Goal: Information Seeking & Learning: Check status

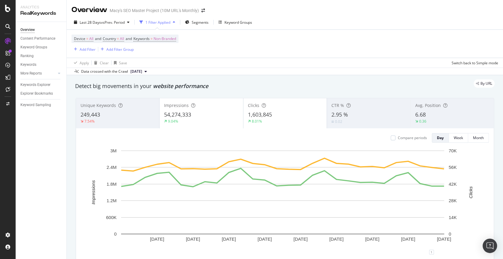
scroll to position [41, 0]
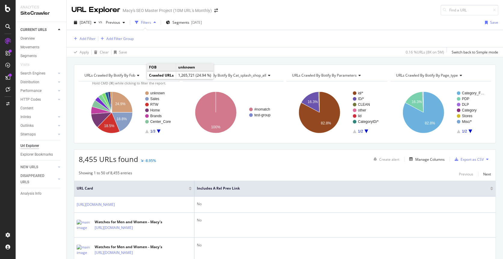
scroll to position [10, 0]
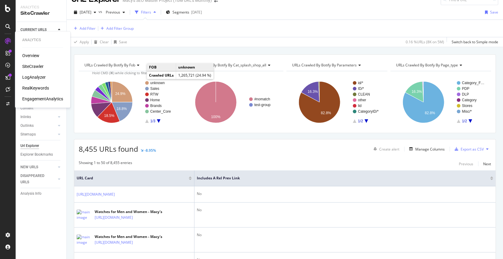
click at [33, 77] on div "LogAnalyzer" at bounding box center [33, 77] width 23 height 6
